Goal: Use online tool/utility: Utilize a website feature to perform a specific function

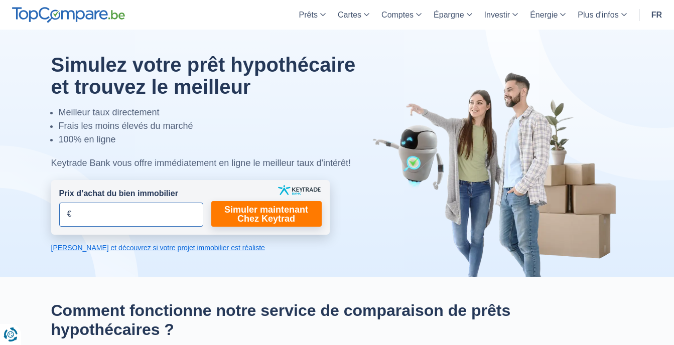
click at [107, 216] on input "Prix d’achat du bien immobilier" at bounding box center [131, 215] width 144 height 24
type input "270.000"
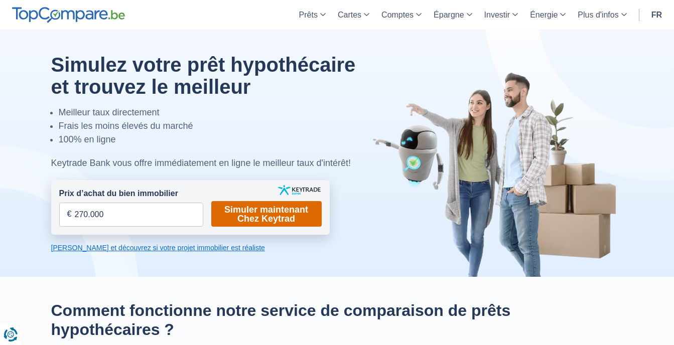
click at [236, 217] on link "Simuler maintenant Chez Keytrad" at bounding box center [266, 214] width 110 height 26
click at [257, 216] on link "Simuler maintenant Chez Keytrad" at bounding box center [266, 214] width 110 height 26
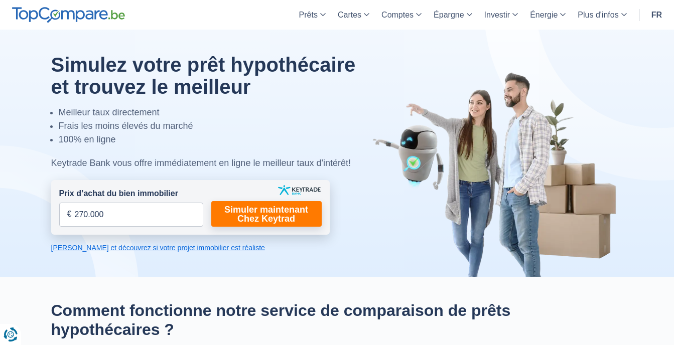
click at [195, 243] on link "[PERSON_NAME] et découvrez si votre projet immobilier est réaliste" at bounding box center [190, 248] width 279 height 10
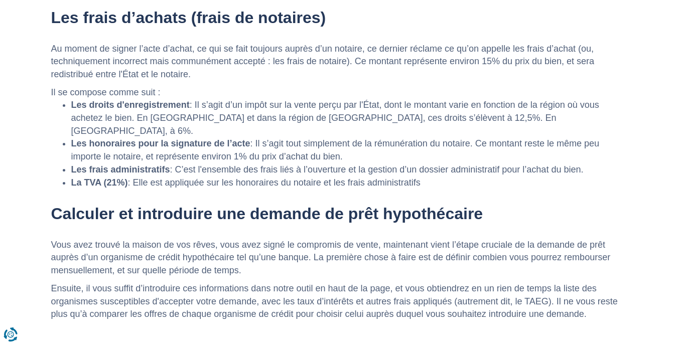
scroll to position [1653, 0]
